Goal: Transaction & Acquisition: Book appointment/travel/reservation

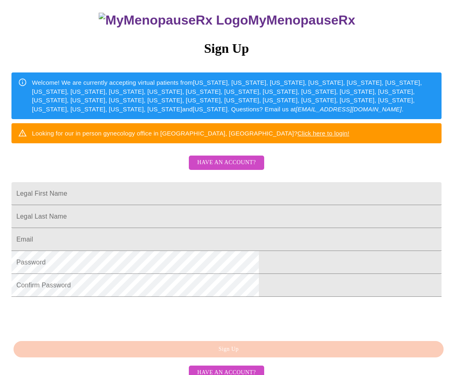
scroll to position [82, 0]
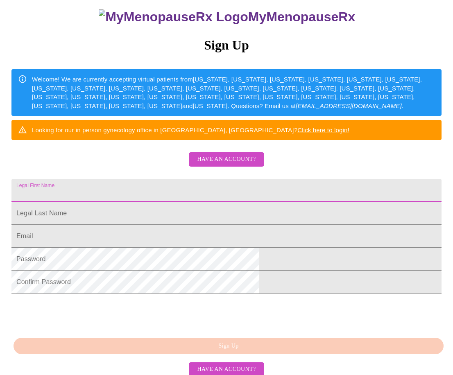
click at [154, 202] on input "Legal First Name" at bounding box center [226, 190] width 430 height 23
type input "[PERSON_NAME]"
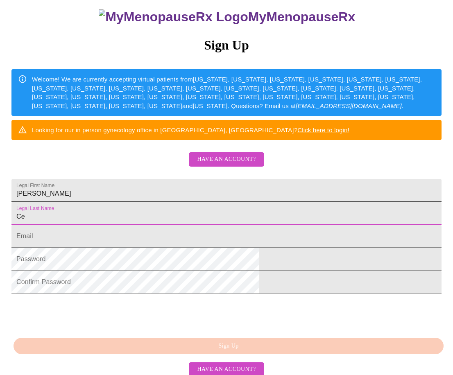
type input "C"
type input "[PERSON_NAME]"
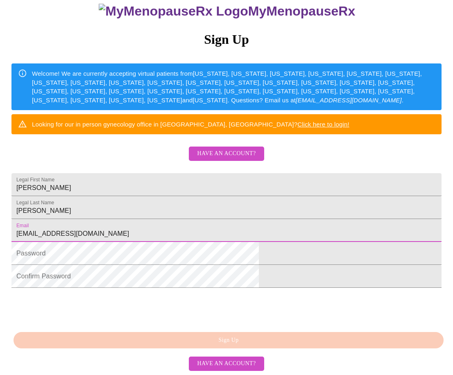
scroll to position [142, 0]
type input "[EMAIL_ADDRESS][DOMAIN_NAME]"
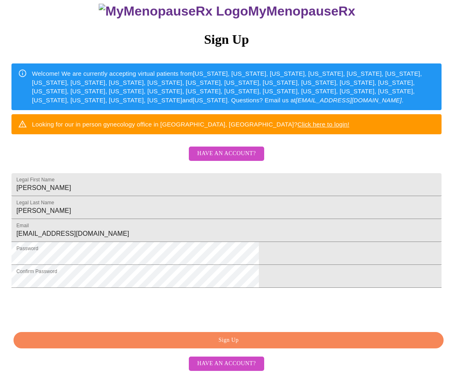
click at [206, 341] on span "Sign Up" at bounding box center [228, 341] width 411 height 10
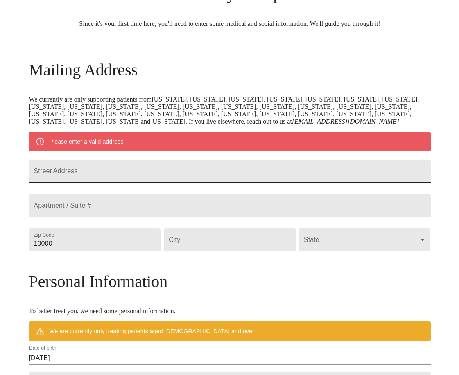
scroll to position [82, 0]
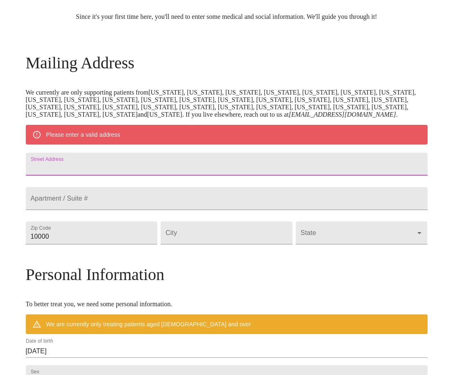
click at [116, 176] on input "Street Address" at bounding box center [227, 164] width 402 height 23
type input "[STREET_ADDRESS]"
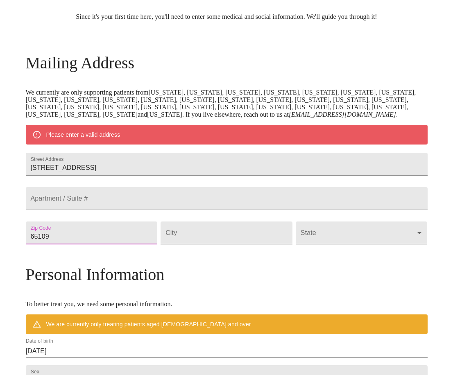
type input "65109"
type input "[GEOGRAPHIC_DATA]"
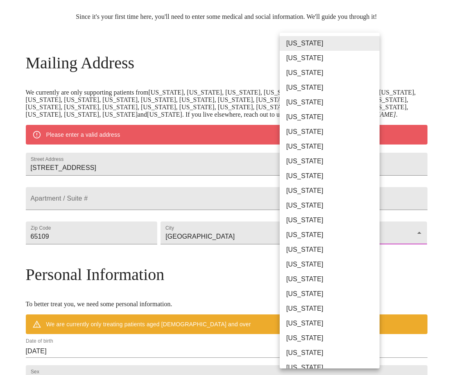
click at [373, 275] on body "MyMenopauseRx Welcome to MyMenopauseRx Since it's your first time here, you'll …" at bounding box center [229, 244] width 453 height 646
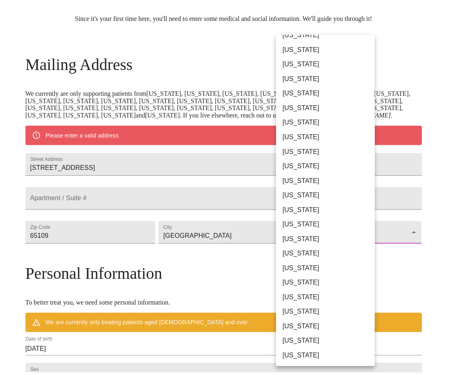
scroll to position [246, 0]
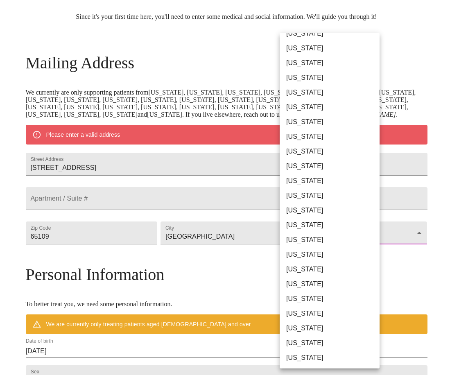
click at [309, 152] on li "[US_STATE]" at bounding box center [333, 151] width 106 height 15
type input "[US_STATE]"
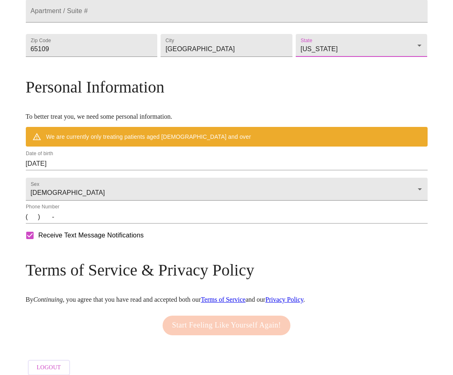
click at [82, 224] on input "(   )    -" at bounding box center [227, 217] width 402 height 13
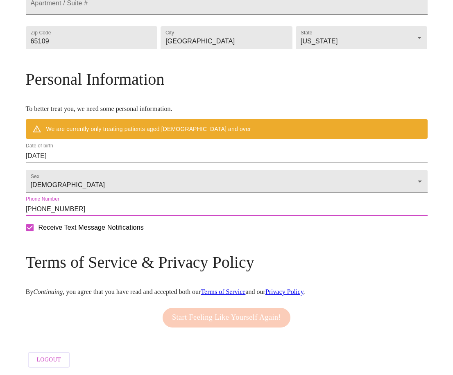
scroll to position [309, 0]
type input "[PHONE_NUMBER]"
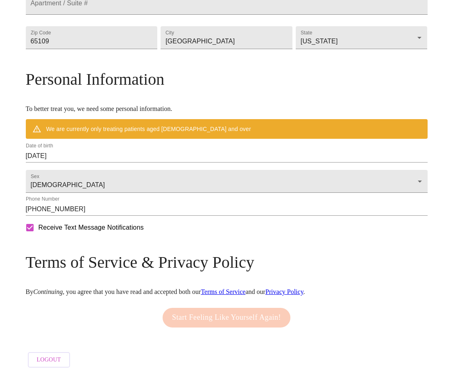
click at [208, 313] on div "Start Feeling Like Yourself Again!" at bounding box center [227, 318] width 132 height 28
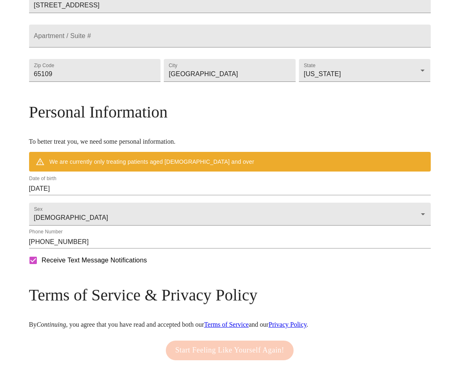
scroll to position [227, 0]
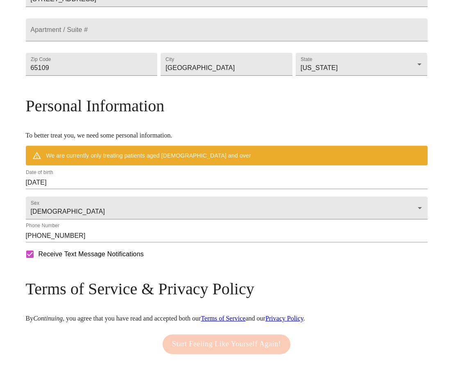
click at [124, 189] on input "[DATE]" at bounding box center [227, 182] width 402 height 13
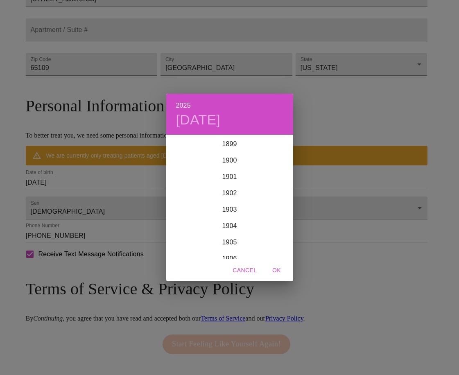
scroll to position [2016, 0]
click at [88, 221] on div "2025 [DATE] 1900 1901 1902 1903 1904 1905 1906 1907 1908 1909 1910 1911 1912 19…" at bounding box center [229, 187] width 459 height 375
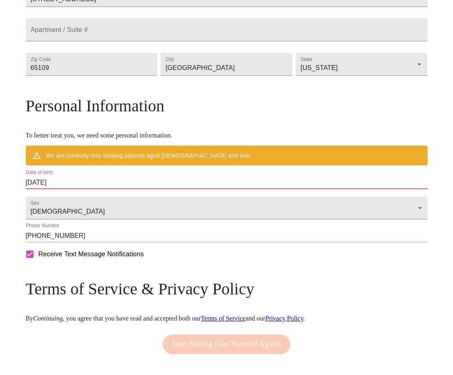
click at [79, 189] on input "[DATE]" at bounding box center [227, 182] width 402 height 13
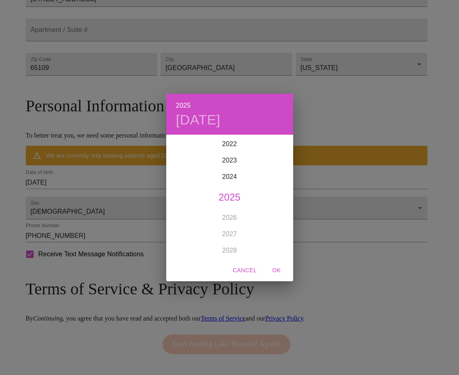
click at [247, 269] on span "Cancel" at bounding box center [245, 271] width 24 height 10
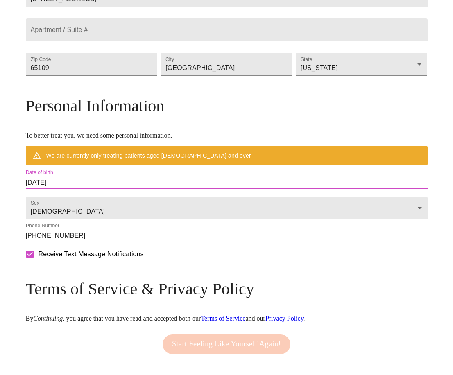
click at [75, 189] on input "[DATE]" at bounding box center [227, 182] width 402 height 13
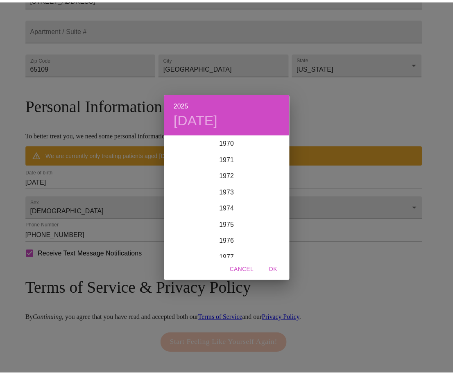
scroll to position [1151, 0]
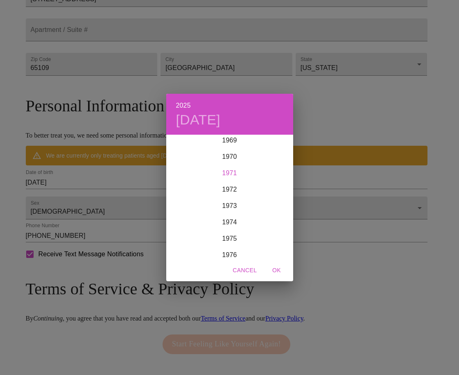
click at [224, 173] on div "1971" at bounding box center [229, 173] width 127 height 16
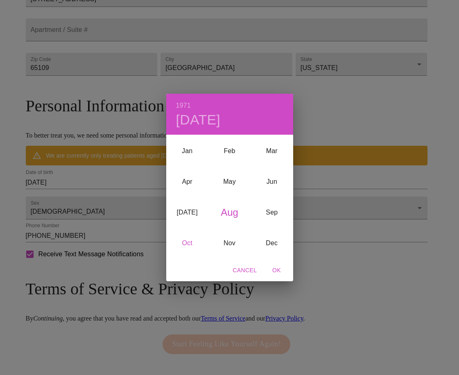
click at [186, 242] on div "Oct" at bounding box center [187, 243] width 42 height 31
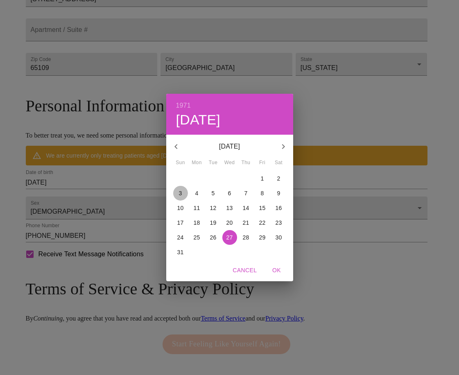
click at [180, 194] on p "3" at bounding box center [180, 193] width 3 height 8
click at [280, 271] on span "OK" at bounding box center [277, 271] width 20 height 10
type input "[DATE]"
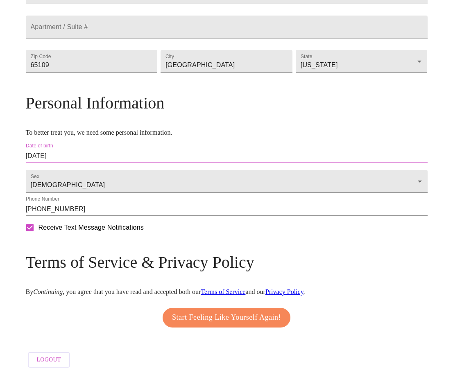
scroll to position [285, 0]
click at [216, 314] on span "Start Feeling Like Yourself Again!" at bounding box center [226, 317] width 109 height 13
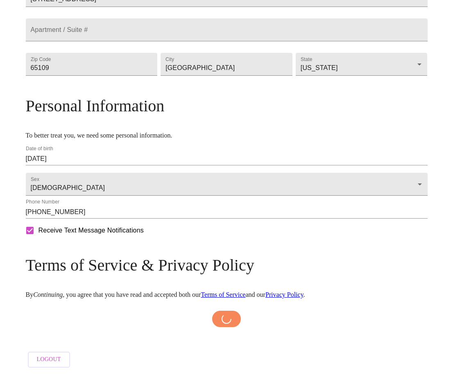
scroll to position [282, 0]
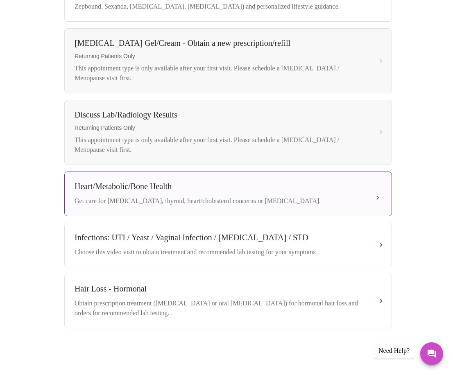
scroll to position [341, 0]
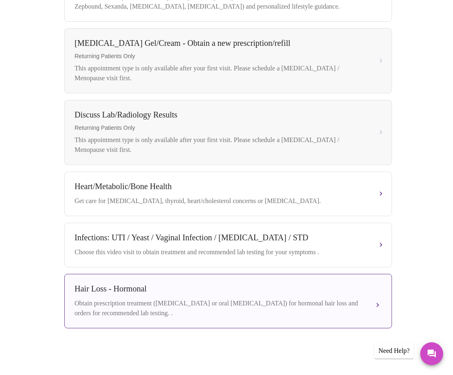
click at [114, 288] on div "Hair Loss - Hormonal" at bounding box center [220, 288] width 291 height 9
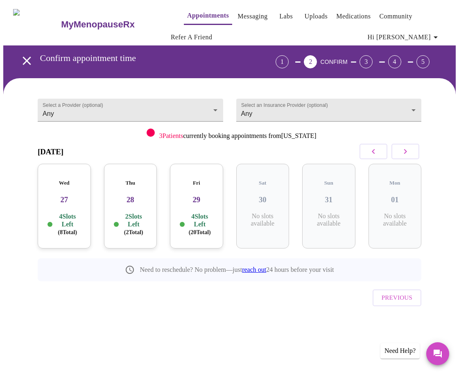
click at [59, 213] on p "4 Slots Left ( 8 Total)" at bounding box center [67, 225] width 27 height 24
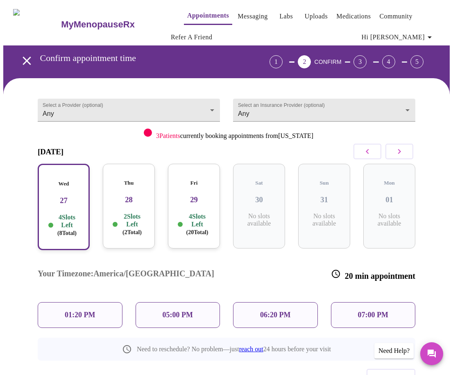
click at [132, 213] on p "2 Slots Left ( 2 Total)" at bounding box center [132, 225] width 26 height 24
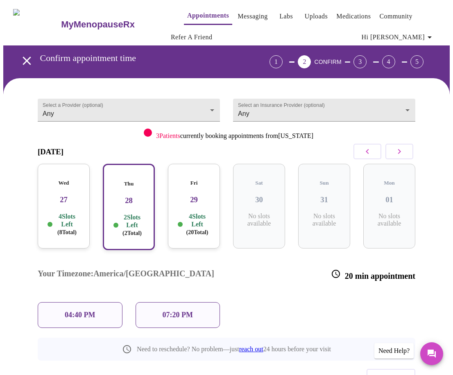
click at [192, 213] on p "4 Slots Left ( 20 Total)" at bounding box center [197, 225] width 26 height 24
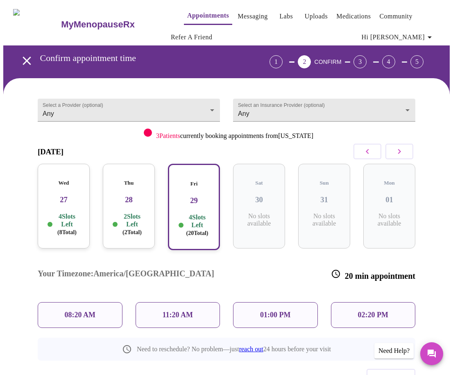
click at [259, 302] on div "01:00 PM" at bounding box center [275, 315] width 85 height 26
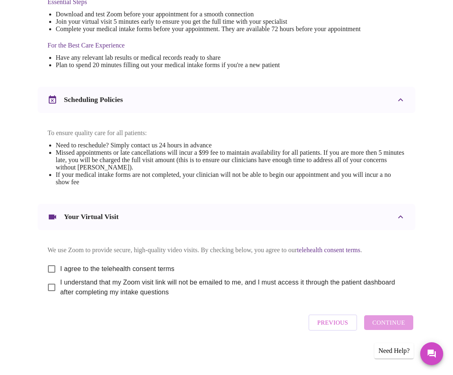
scroll to position [262, 0]
click at [51, 266] on input "I agree to the telehealth consent terms" at bounding box center [51, 269] width 17 height 17
checkbox input "true"
click at [48, 287] on input "I understand that my Zoom visit link will not be emailed to me, and I must acce…" at bounding box center [51, 287] width 17 height 17
checkbox input "true"
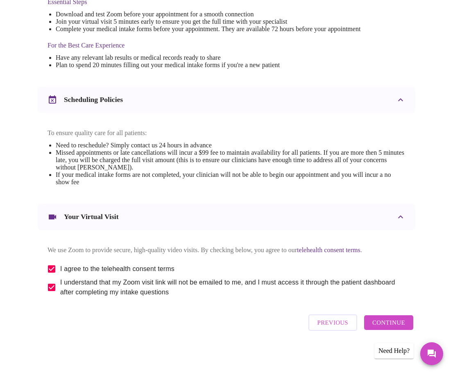
click at [387, 326] on span "Continue" at bounding box center [389, 323] width 33 height 11
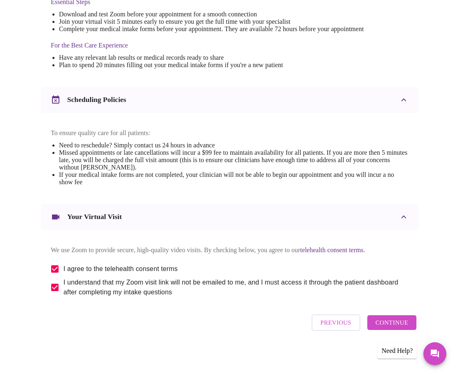
scroll to position [0, 0]
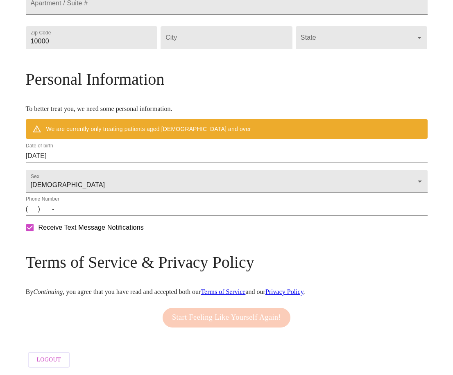
scroll to position [333, 0]
